Goal: Navigation & Orientation: Find specific page/section

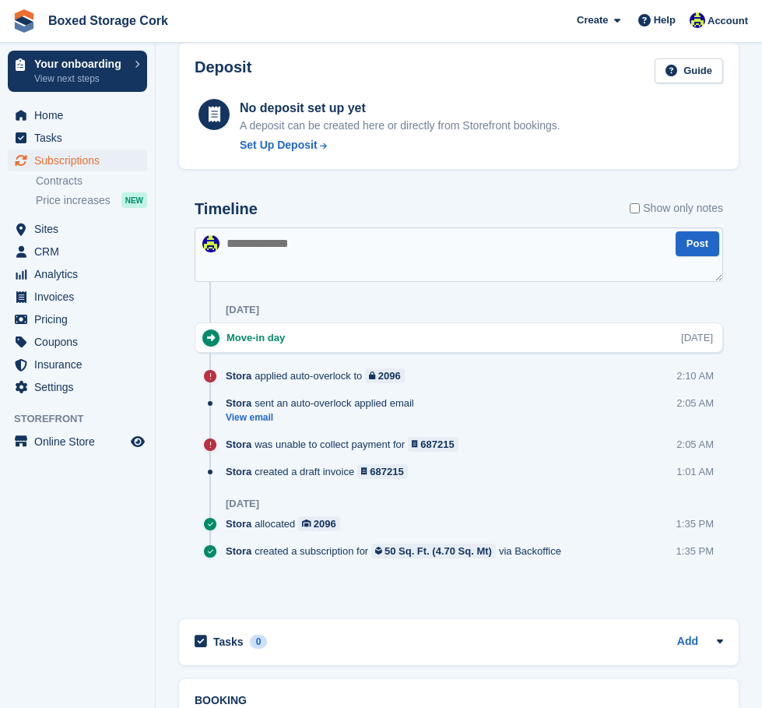
scroll to position [467, 0]
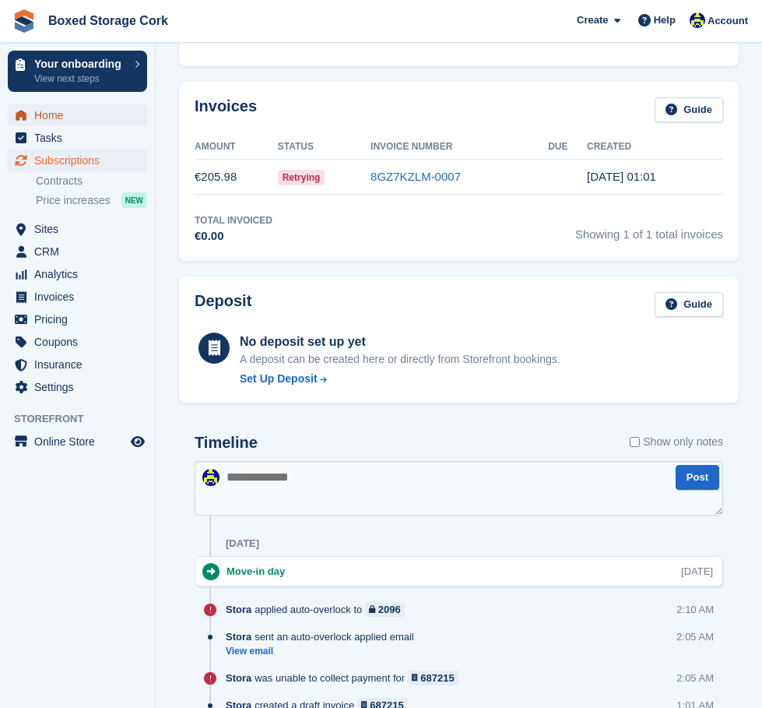
click at [56, 118] on span "Home" at bounding box center [80, 115] width 93 height 22
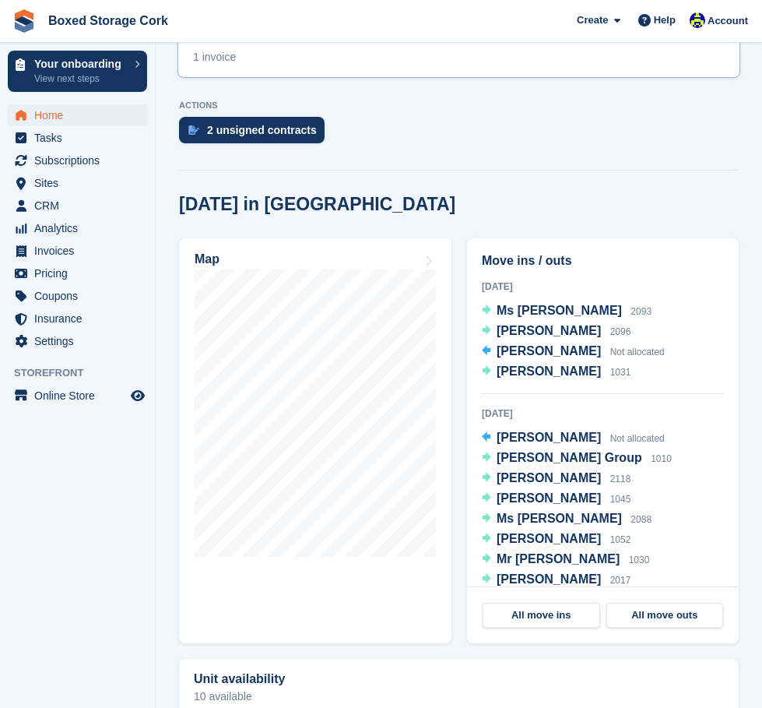
scroll to position [467, 0]
